Goal: Information Seeking & Learning: Learn about a topic

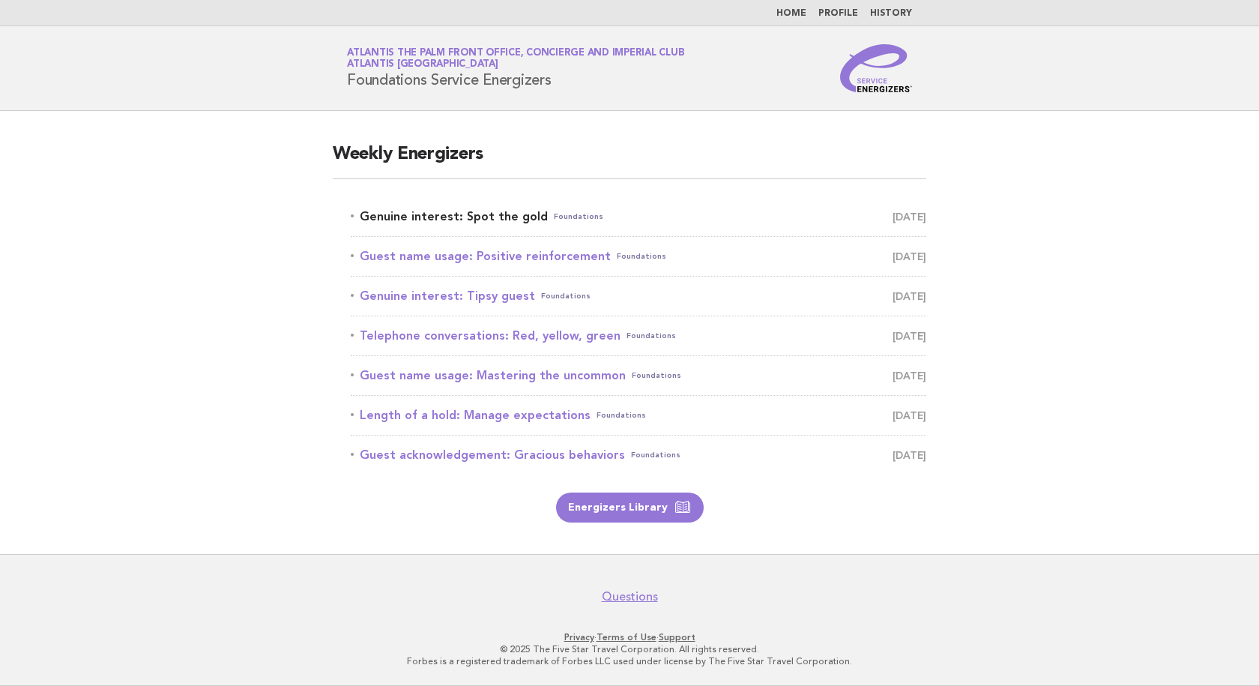
click at [492, 215] on link "Genuine interest: Spot the gold Foundations [DATE]" at bounding box center [639, 216] width 576 height 21
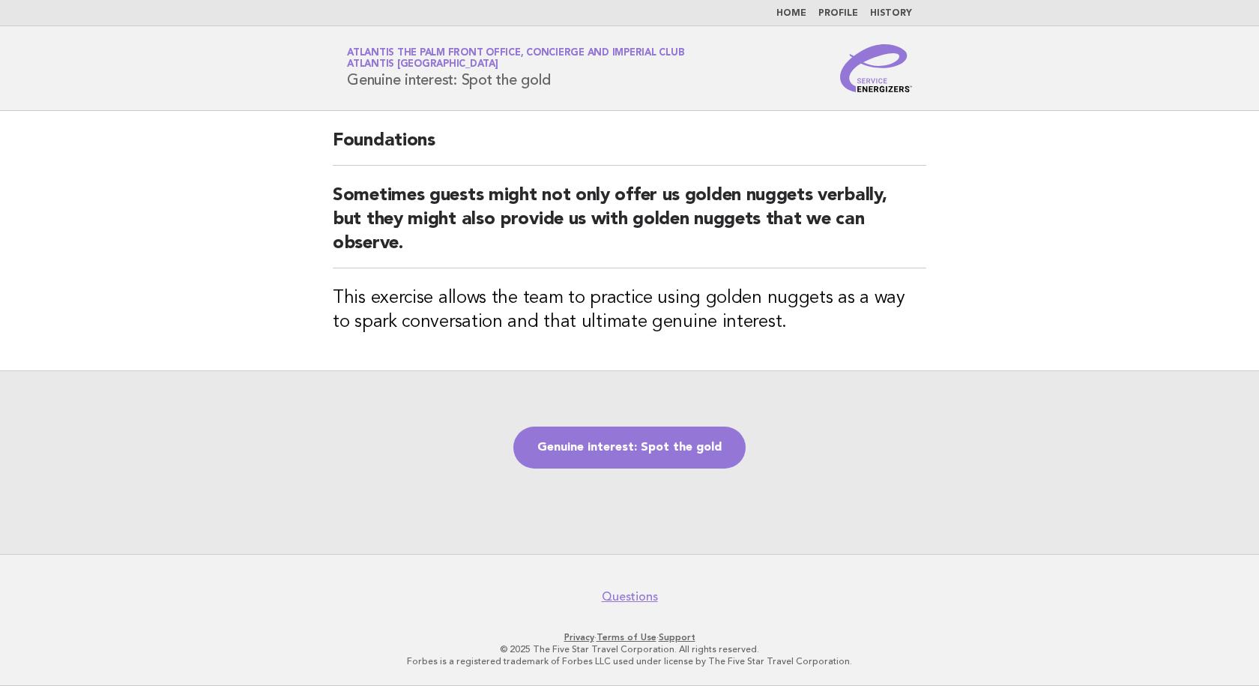
click at [792, 12] on link "Home" at bounding box center [792, 13] width 30 height 9
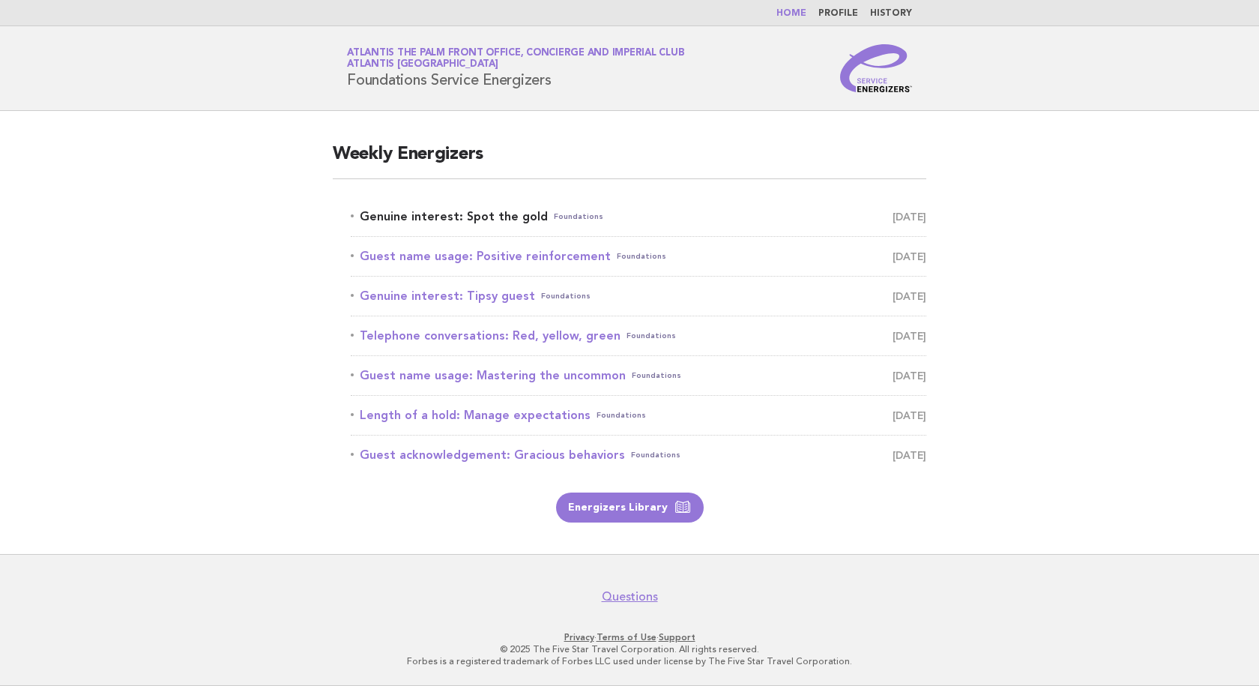
click at [447, 216] on link "Genuine interest: Spot the gold Foundations [DATE]" at bounding box center [639, 216] width 576 height 21
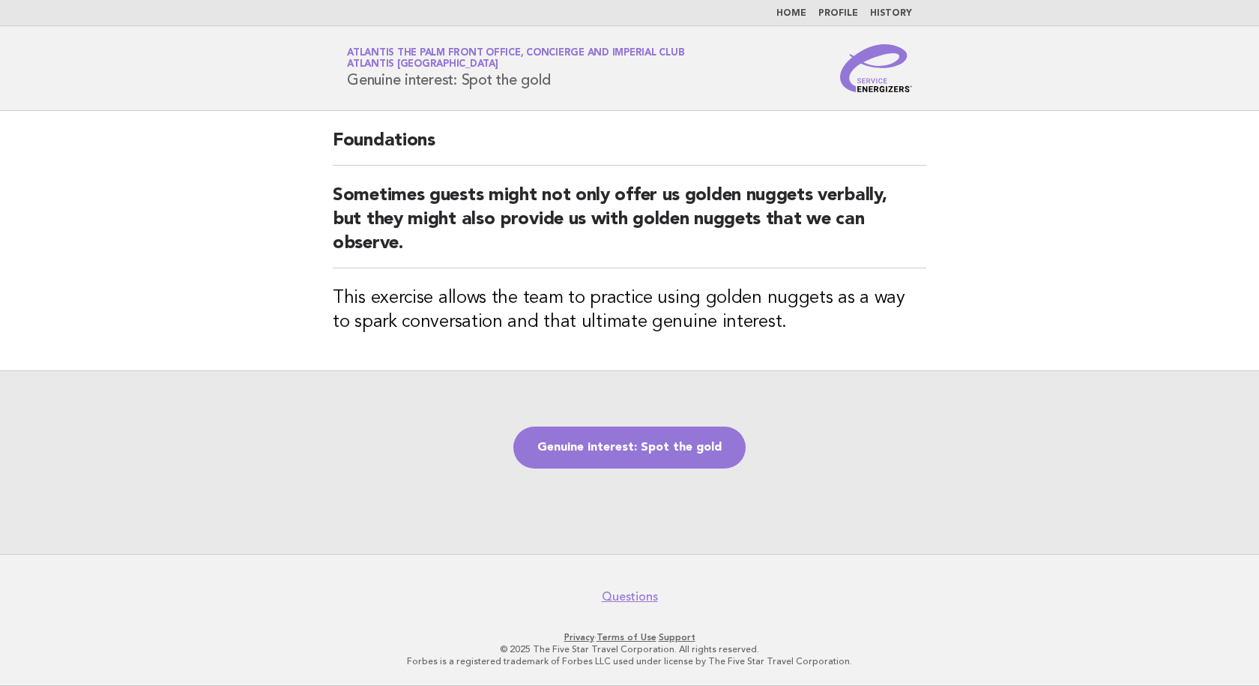
drag, startPoint x: 573, startPoint y: 81, endPoint x: 344, endPoint y: 85, distance: 229.4
click at [344, 85] on div "Service Energizers Atlantis The Palm Front Office, Concierge and Imperial Club …" at bounding box center [629, 68] width 607 height 48
copy h1 "Genuine interest: Spot the gold"
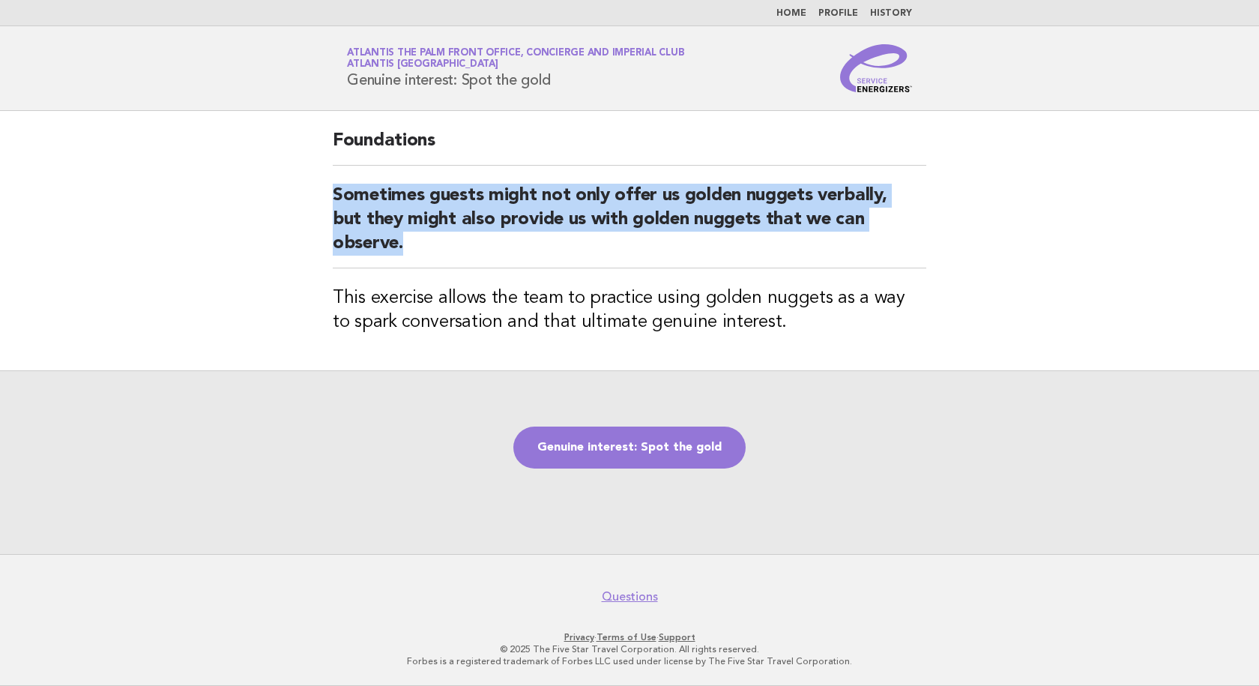
drag, startPoint x: 409, startPoint y: 248, endPoint x: 337, endPoint y: 197, distance: 88.8
click at [337, 197] on h2 "Sometimes guests might not only offer us golden nuggets verbally, but they migh…" at bounding box center [630, 226] width 594 height 85
copy h2 "Sometimes guests might not only offer us golden nuggets verbally, but they migh…"
